Goal: Information Seeking & Learning: Learn about a topic

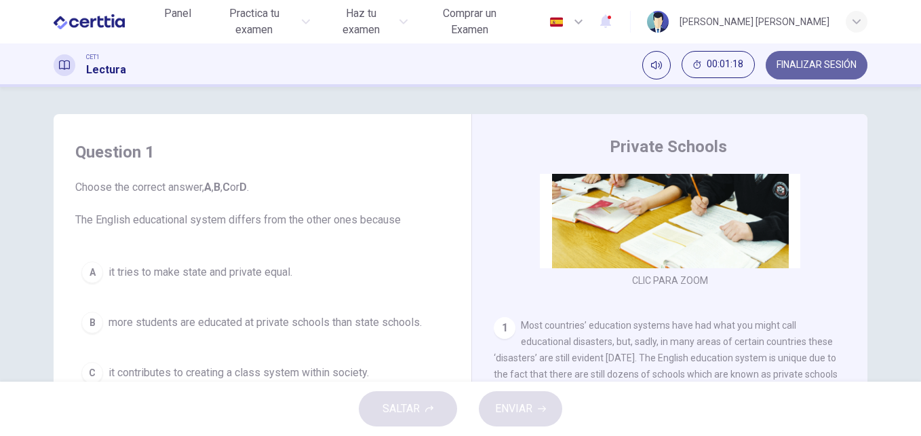
click at [794, 65] on span "FINALIZAR SESIÓN" at bounding box center [817, 65] width 80 height 11
